Goal: Information Seeking & Learning: Stay updated

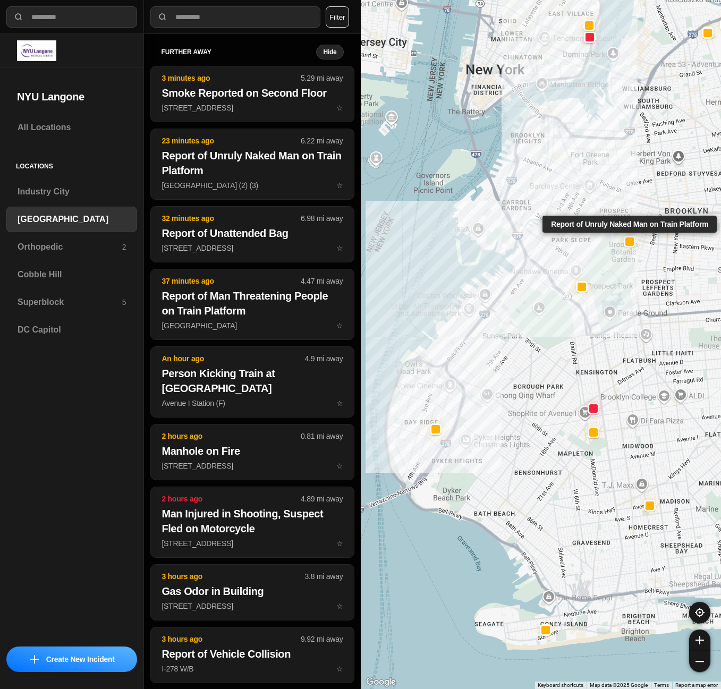
select select "*"
click at [49, 305] on h3 "Superblock" at bounding box center [70, 302] width 105 height 13
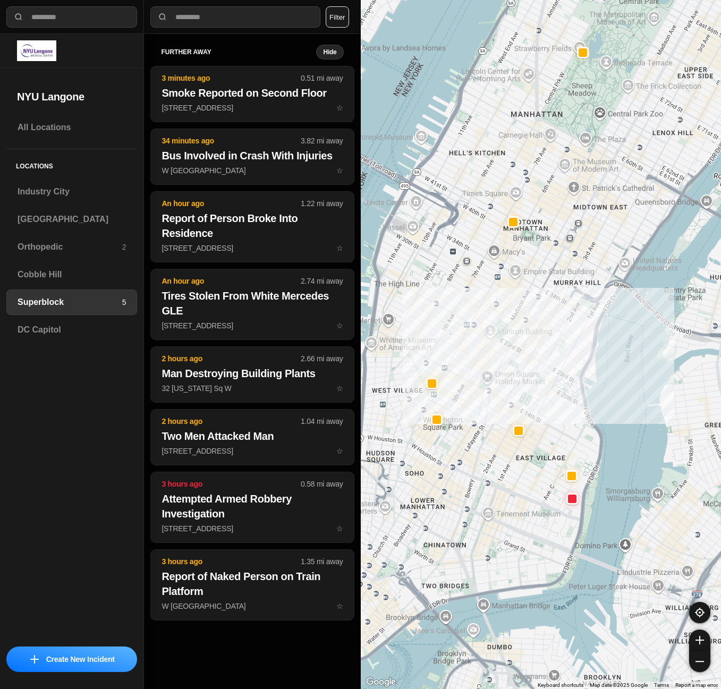
drag, startPoint x: 502, startPoint y: 508, endPoint x: 532, endPoint y: 416, distance: 96.7
click at [532, 416] on div at bounding box center [541, 344] width 361 height 689
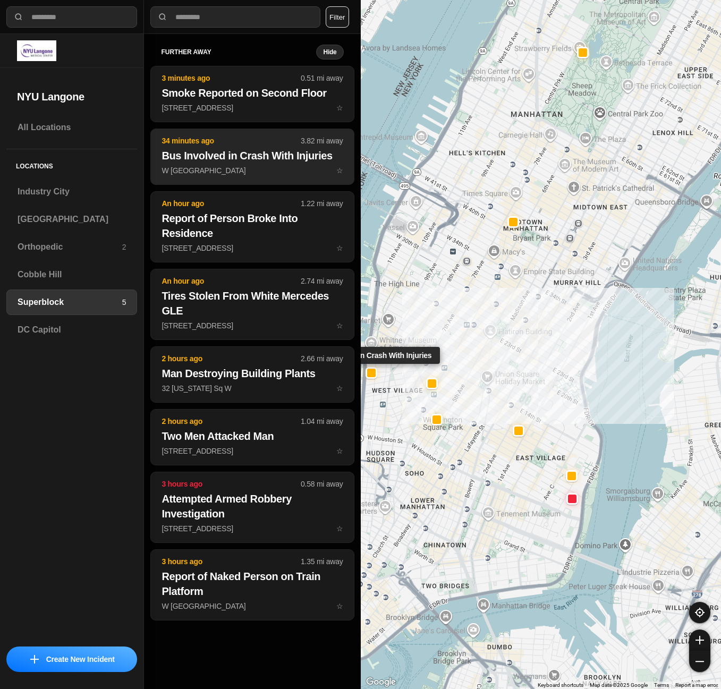
click at [245, 163] on button "34 minutes ago 3.82 mi away Bus Involved in Crash With Injuries W [GEOGRAPHIC_D…" at bounding box center [251, 157] width 203 height 56
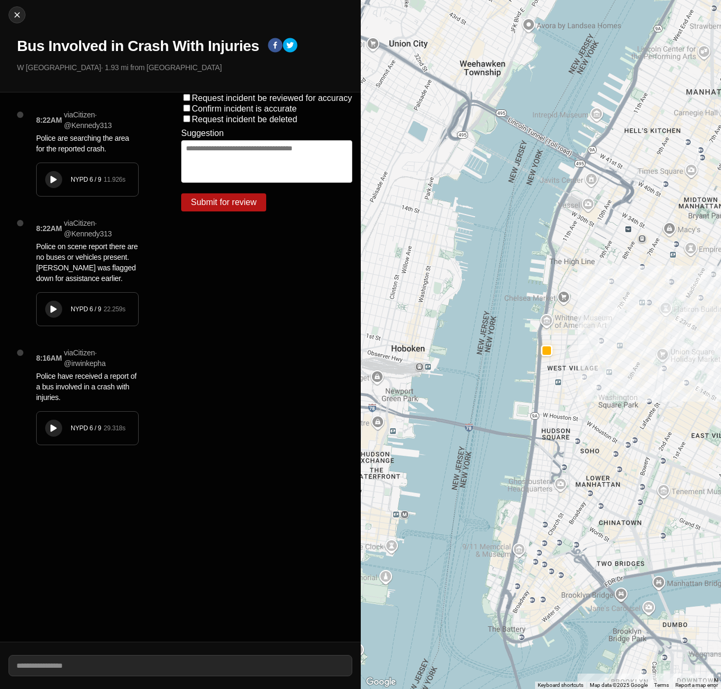
click at [51, 179] on icon at bounding box center [53, 179] width 6 height 7
click at [12, 15] on img at bounding box center [17, 15] width 11 height 11
select select "*"
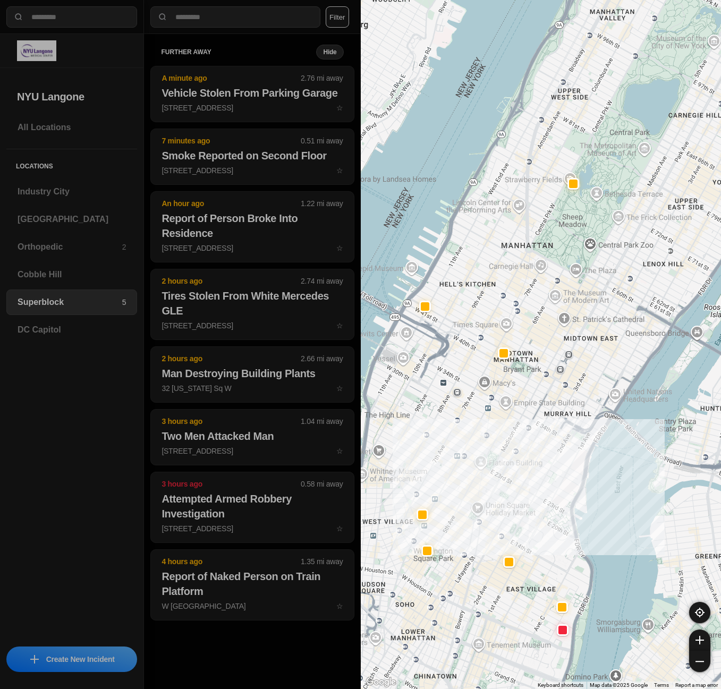
click at [137, 596] on div "All Locations Locations [GEOGRAPHIC_DATA] [GEOGRAPHIC_DATA] Orthopedic 2 [GEOGR…" at bounding box center [71, 377] width 143 height 525
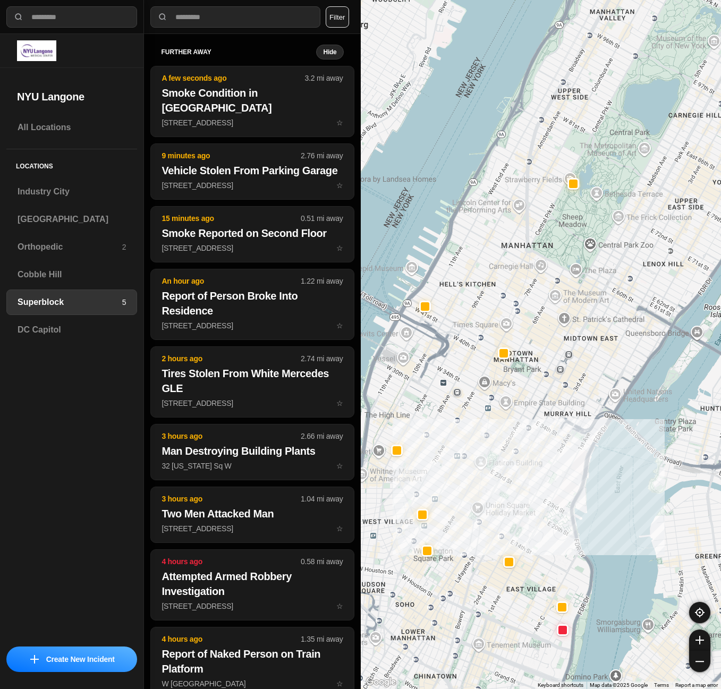
click at [117, 438] on div "All Locations Locations [GEOGRAPHIC_DATA] [GEOGRAPHIC_DATA] Orthopedic 2 [GEOGR…" at bounding box center [71, 377] width 143 height 525
click at [57, 205] on div "Locations [GEOGRAPHIC_DATA] [GEOGRAPHIC_DATA] Orthopedic 2 [GEOGRAPHIC_DATA] Su…" at bounding box center [71, 250] width 131 height 202
click at [54, 212] on div "[GEOGRAPHIC_DATA]" at bounding box center [71, 219] width 131 height 25
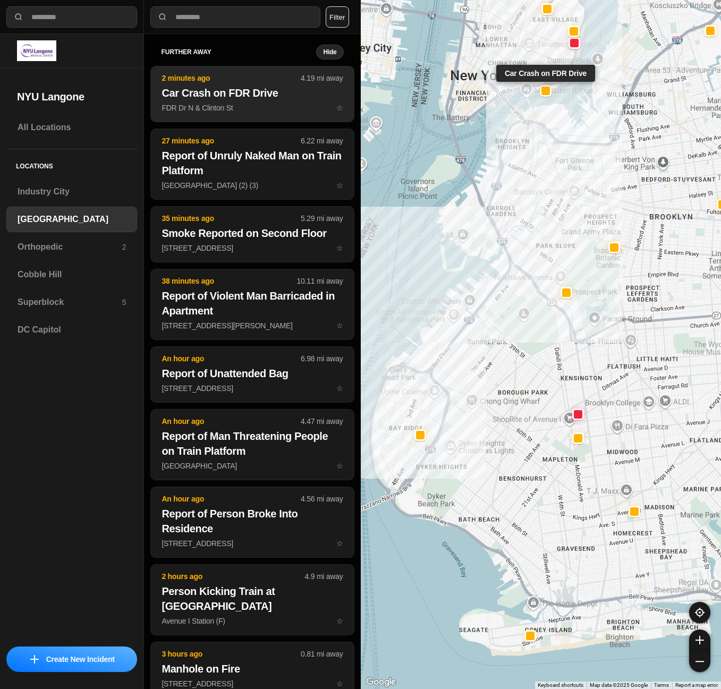
click at [198, 103] on p "FDR Dr N & Clinton St ☆" at bounding box center [251, 107] width 181 height 11
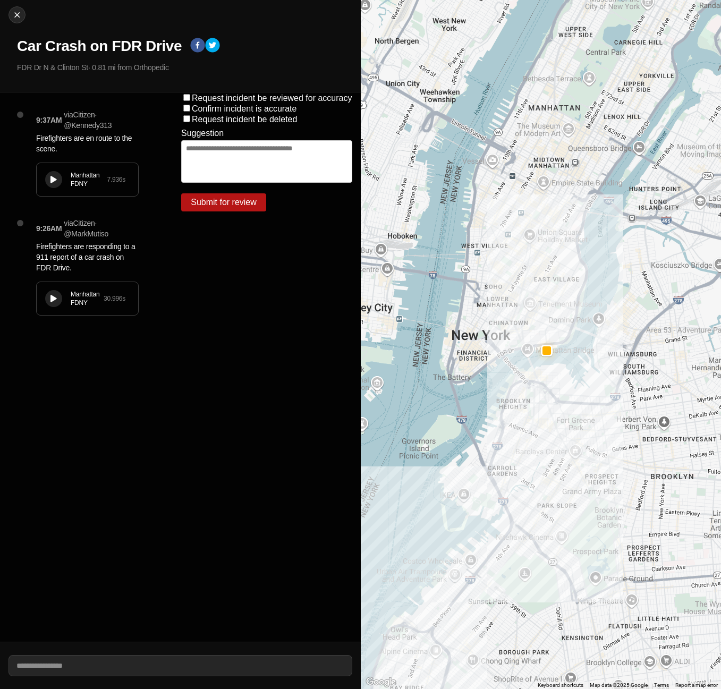
click at [64, 186] on div "Manhattan FDNY 7.936 s" at bounding box center [87, 179] width 101 height 33
